Goal: Information Seeking & Learning: Learn about a topic

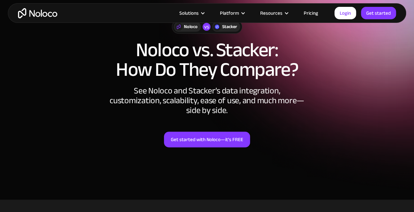
scroll to position [39, 0]
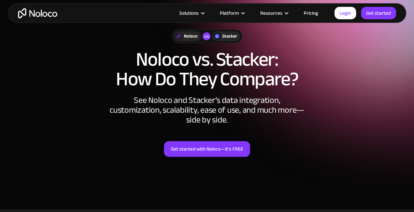
click at [30, 14] on img "home" at bounding box center [37, 13] width 39 height 10
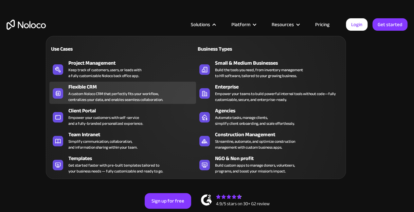
click at [90, 91] on div "A custom Noloco CRM that perfectly fits your workflow, centralizes your data, a…" at bounding box center [115, 97] width 95 height 12
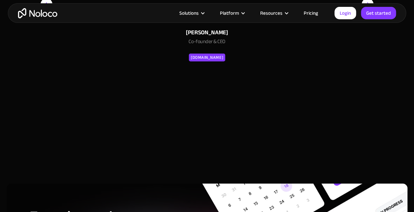
scroll to position [2487, 0]
